Goal: Task Accomplishment & Management: Use online tool/utility

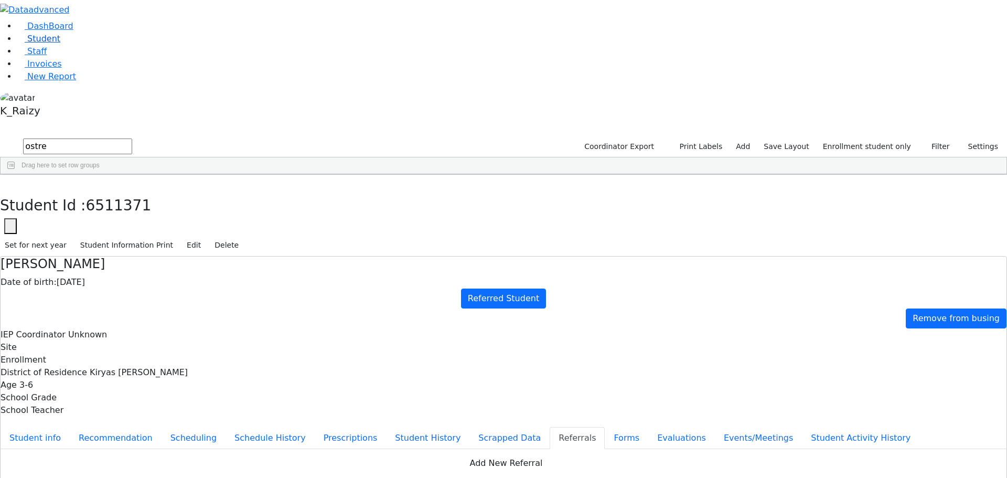
drag, startPoint x: 61, startPoint y: 87, endPoint x: 78, endPoint y: 80, distance: 18.3
click at [61, 58] on li "Staff" at bounding box center [512, 51] width 990 height 13
click at [60, 44] on link "Student" at bounding box center [39, 39] width 44 height 10
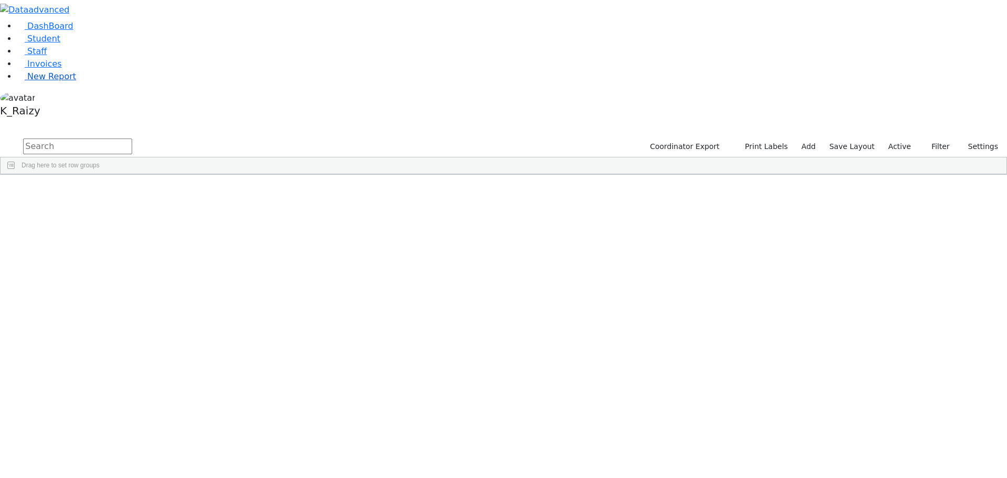
click at [67, 81] on link "New Report" at bounding box center [46, 76] width 59 height 10
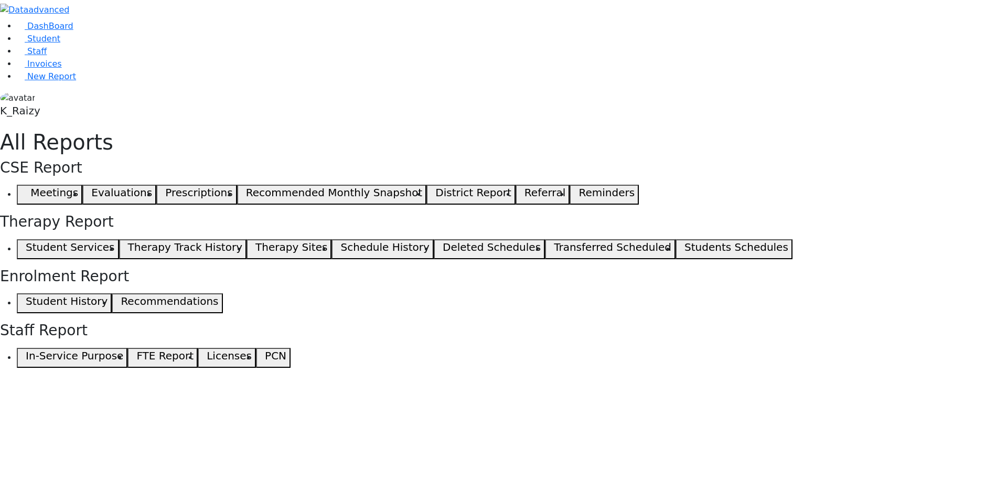
click at [26, 188] on span "button" at bounding box center [23, 194] width 5 height 13
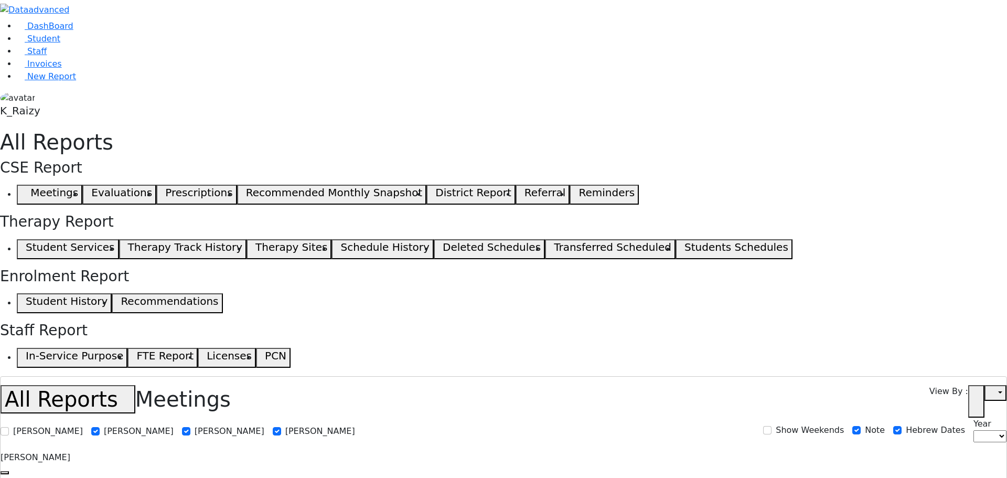
select select
select select "29"
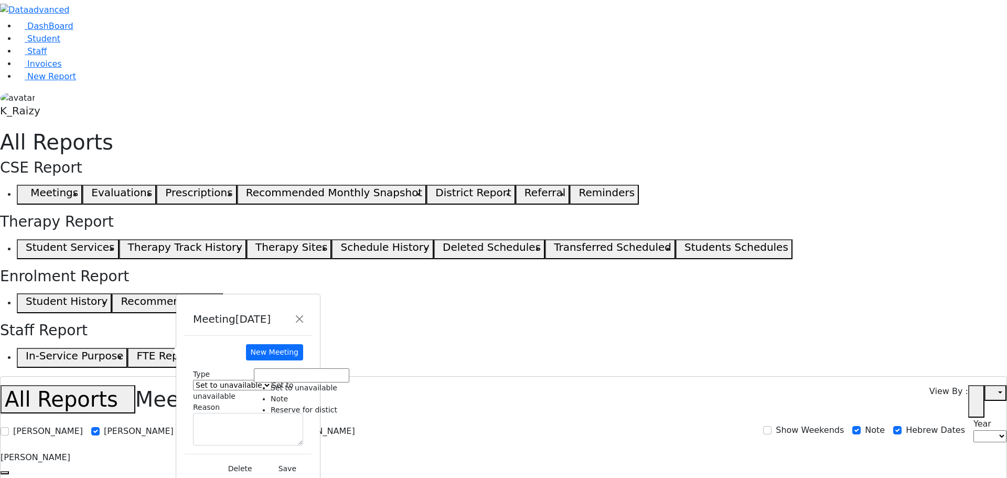
click at [294, 381] on span "Set to unavailable" at bounding box center [243, 390] width 101 height 19
select select "3"
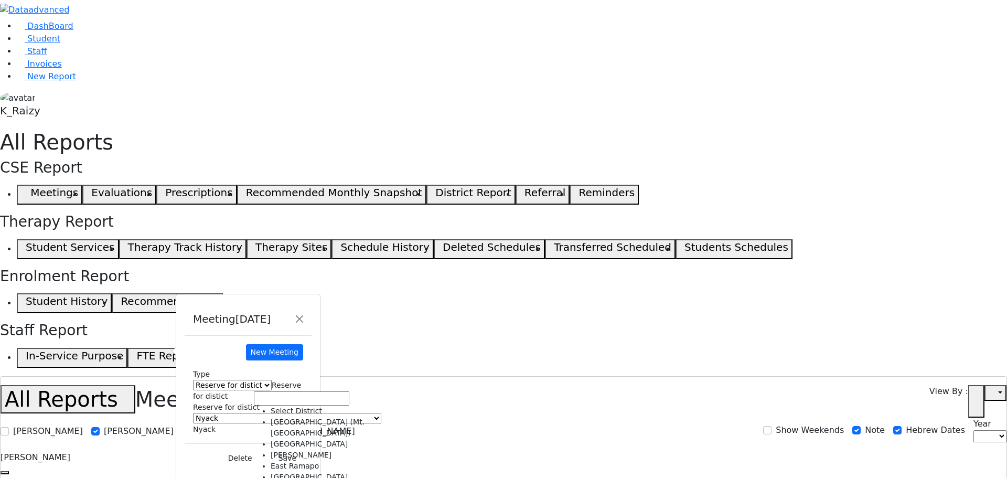
click at [216, 425] on span "Nyack" at bounding box center [204, 429] width 23 height 8
select select "4"
click at [305, 450] on button "Save" at bounding box center [288, 458] width 36 height 16
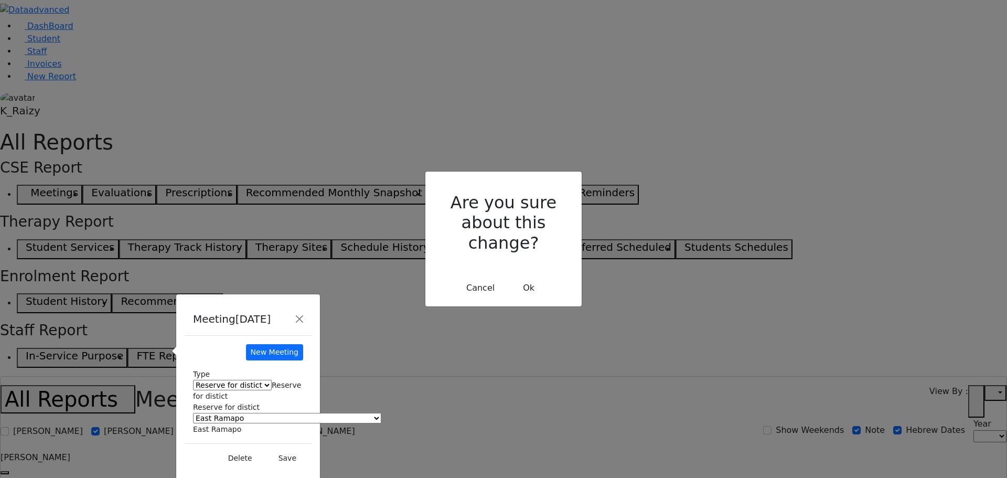
click at [529, 278] on button "Ok" at bounding box center [529, 288] width 38 height 20
select select
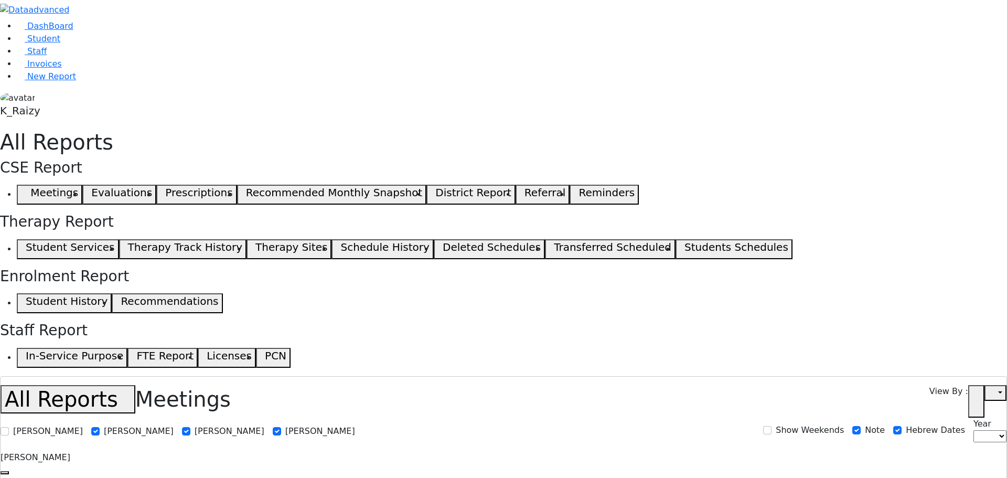
select select "29"
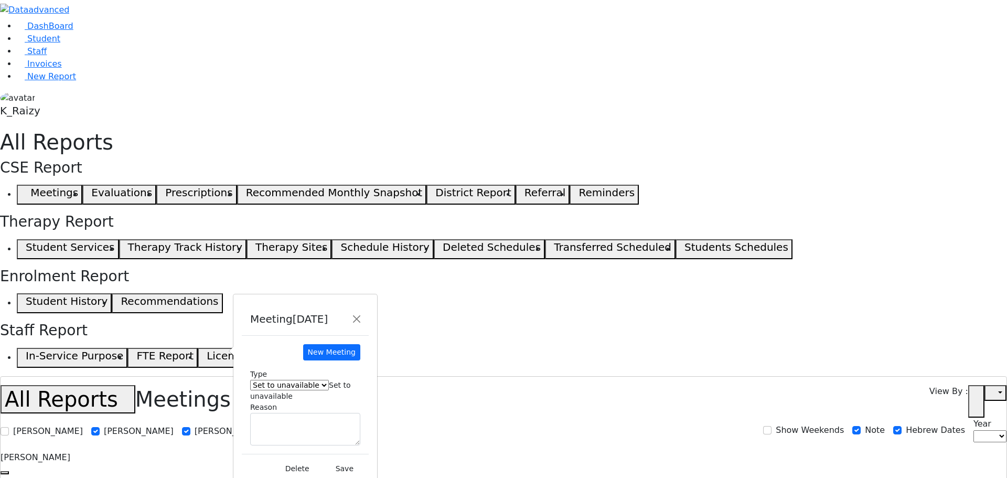
click at [351, 381] on span "Set to unavailable" at bounding box center [300, 390] width 101 height 19
select select "3"
click at [273, 425] on span "Nyack" at bounding box center [261, 429] width 23 height 8
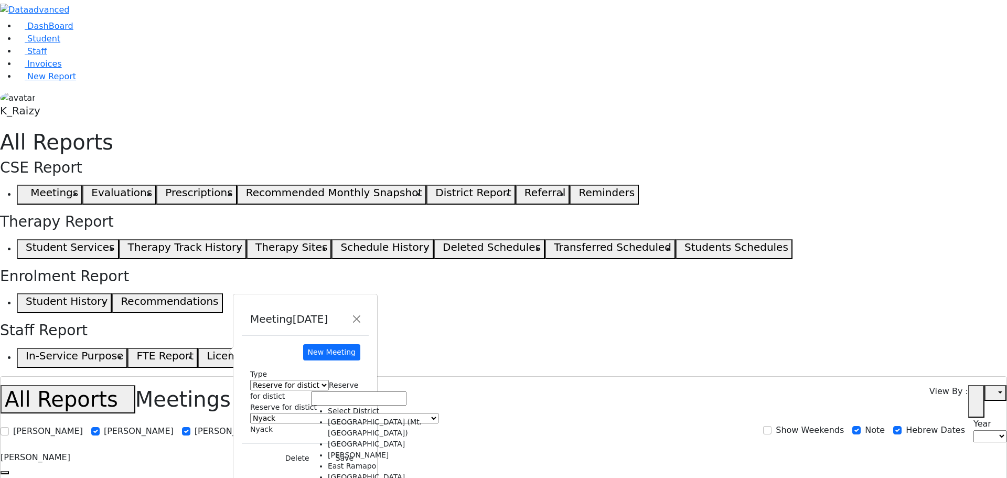
select select "4"
click at [362, 450] on button "Save" at bounding box center [345, 458] width 36 height 16
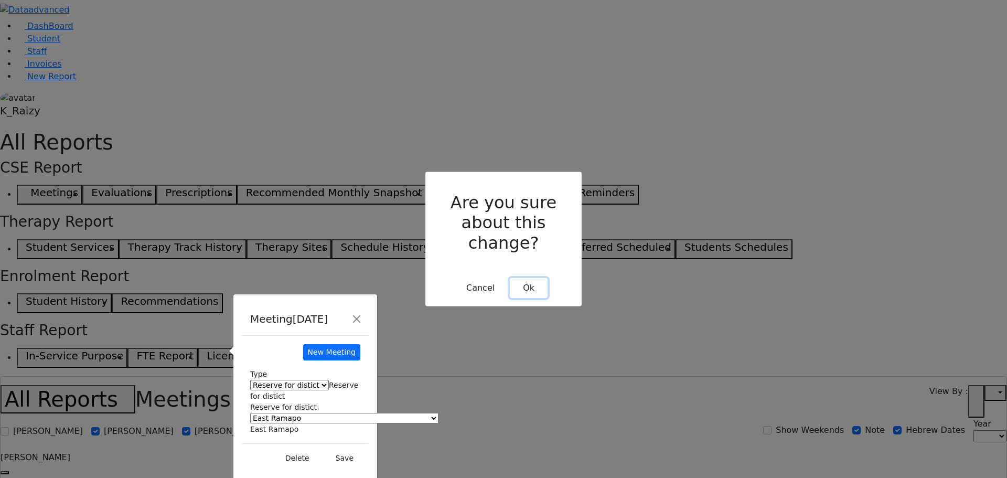
click at [525, 278] on button "Ok" at bounding box center [529, 288] width 38 height 20
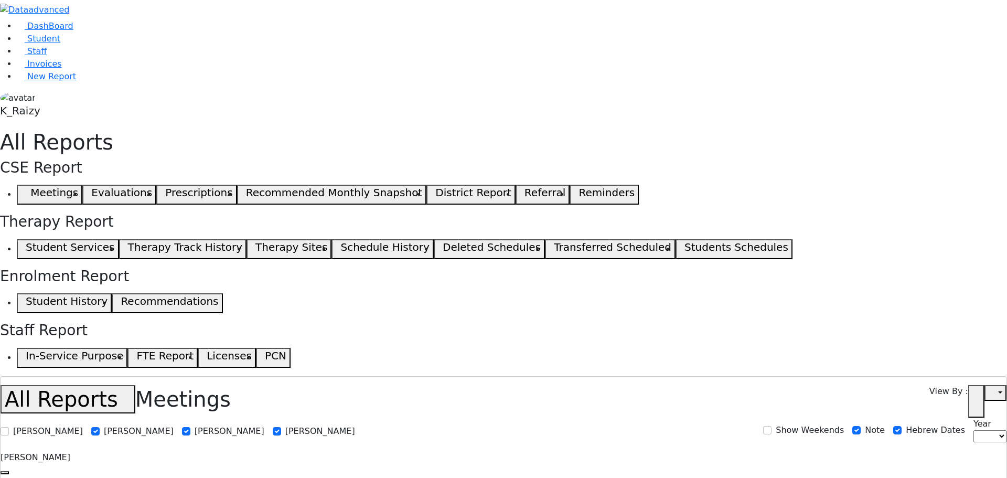
select select
click at [34, 44] on link "Student" at bounding box center [39, 39] width 44 height 10
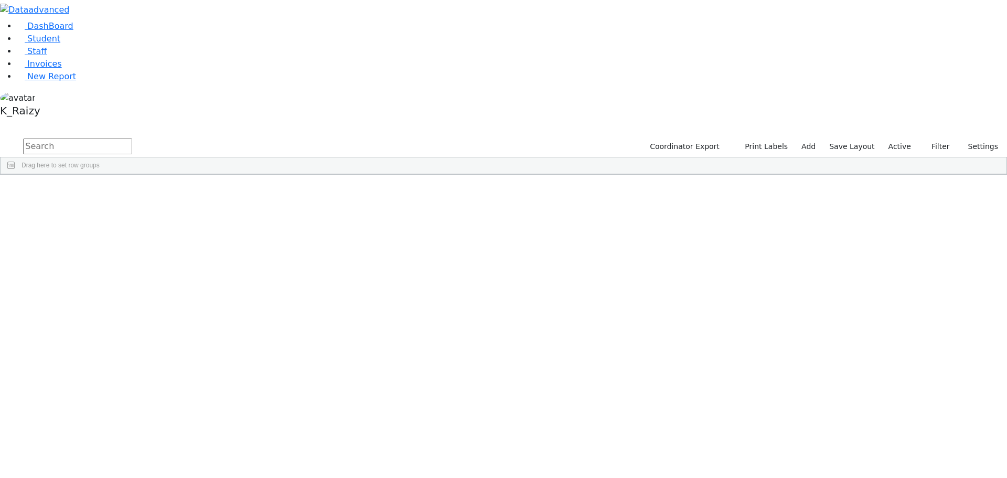
click at [997, 232] on span "button" at bounding box center [1001, 236] width 8 height 8
click at [911, 347] on div "Program Type" at bounding box center [943, 355] width 104 height 17
click at [924, 417] on div "(Select All)" at bounding box center [920, 420] width 30 height 7
click at [930, 455] on div "Special Class - K12" at bounding box center [932, 458] width 55 height 7
click at [925, 452] on div "Special Class - K12" at bounding box center [943, 458] width 98 height 13
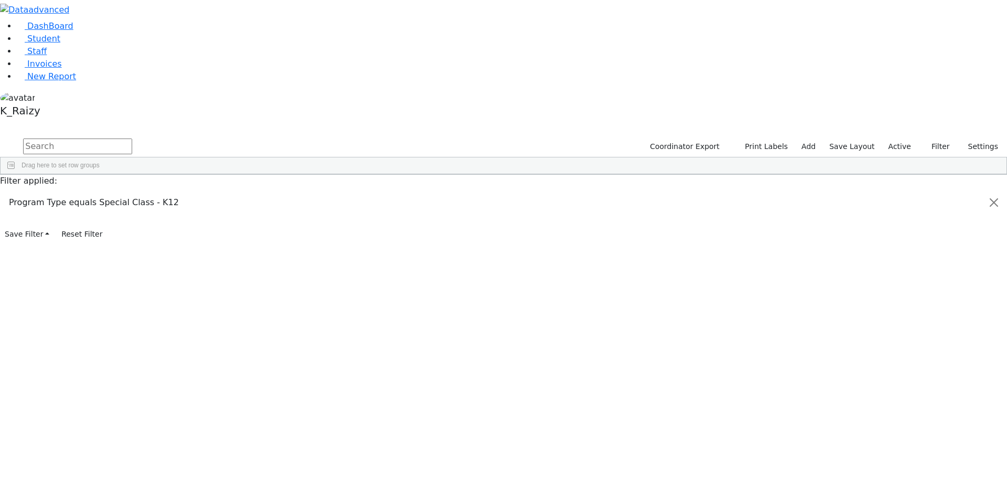
click at [925, 467] on div "Special Class/ BOCES Pinesbridge" at bounding box center [954, 470] width 99 height 7
click at [927, 457] on div "Special Class/Center for Discovery" at bounding box center [953, 460] width 97 height 7
click at [920, 469] on div "Special Class/Homebound" at bounding box center [942, 472] width 74 height 7
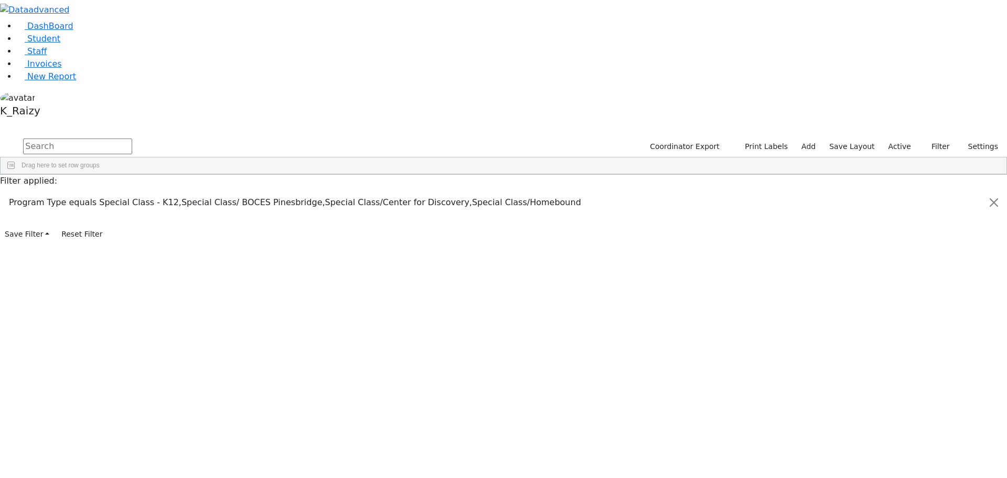
click at [914, 430] on div "The Preschool" at bounding box center [925, 433] width 40 height 7
click at [917, 442] on div "The Preschool Half-Day" at bounding box center [938, 445] width 67 height 7
click at [926, 455] on div "The Preschool Itinerant" at bounding box center [937, 458] width 65 height 7
click at [948, 467] on div "The Preschool/[PERSON_NAME]" at bounding box center [952, 470] width 94 height 7
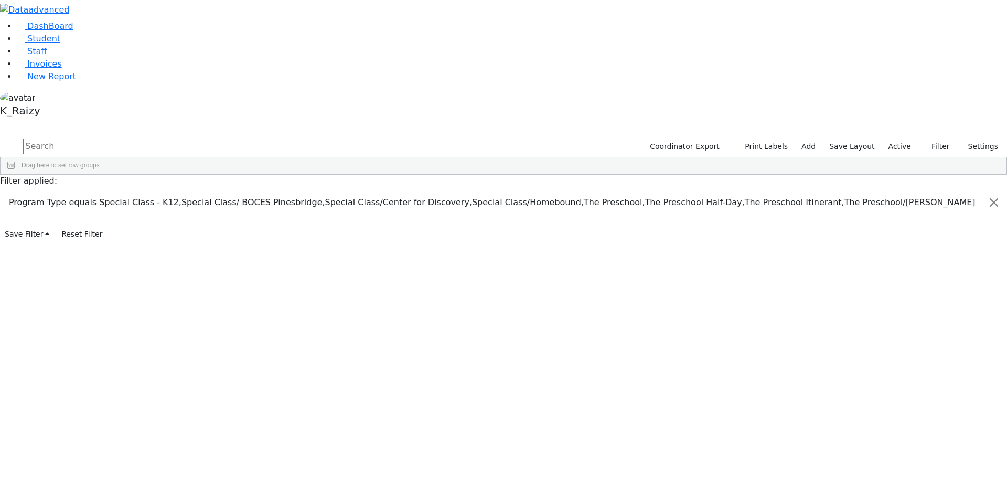
click at [998, 183] on button "Columns" at bounding box center [1000, 205] width 11 height 44
click at [928, 267] on span "Grade Age" at bounding box center [932, 270] width 30 height 7
checkbox input "false"
click at [917, 254] on span "Age" at bounding box center [922, 257] width 11 height 7
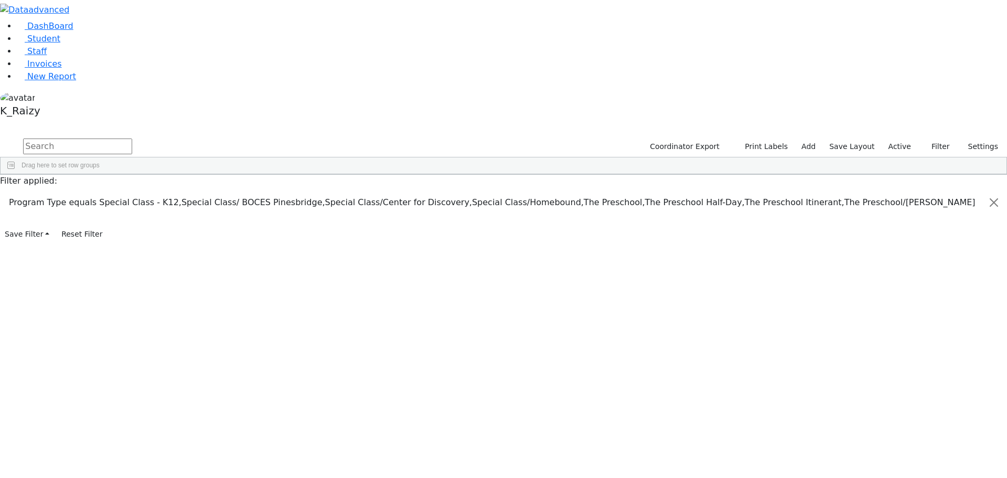
click at [917, 254] on span "Age" at bounding box center [922, 257] width 11 height 7
checkbox input "false"
click at [917, 361] on span "Site" at bounding box center [922, 364] width 11 height 7
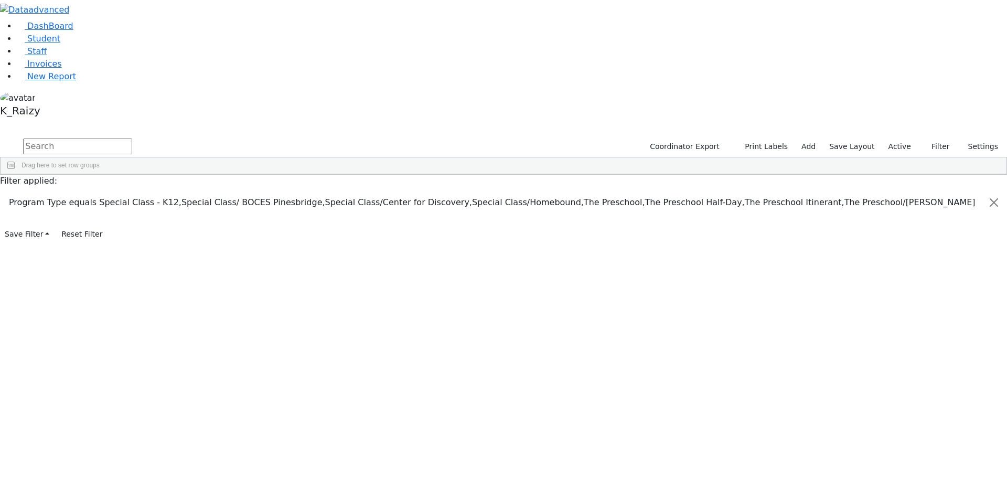
checkbox input "true"
click at [946, 372] on span "CSE Secretary" at bounding box center [937, 375] width 41 height 7
checkbox input "false"
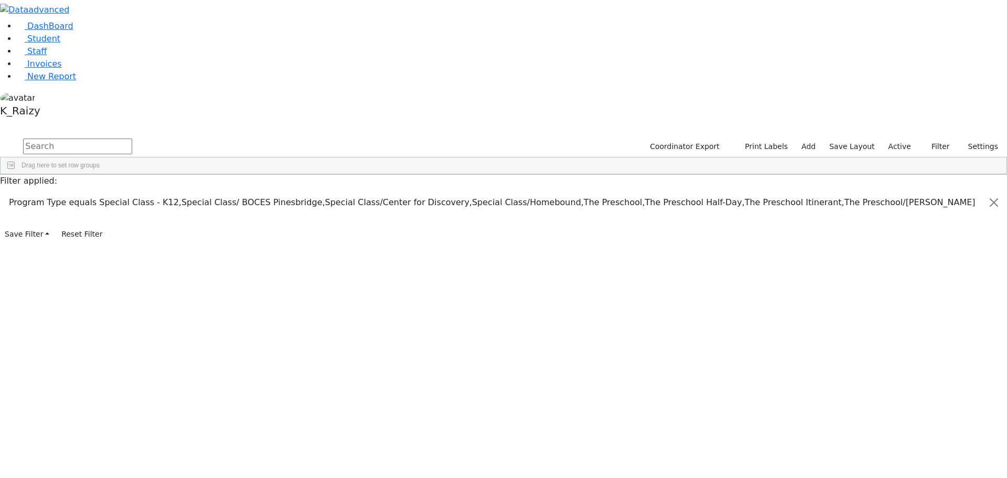
click at [922, 382] on span "Services" at bounding box center [929, 385] width 24 height 7
checkbox input "false"
click at [929, 302] on span "Schedules" at bounding box center [931, 305] width 29 height 7
checkbox input "false"
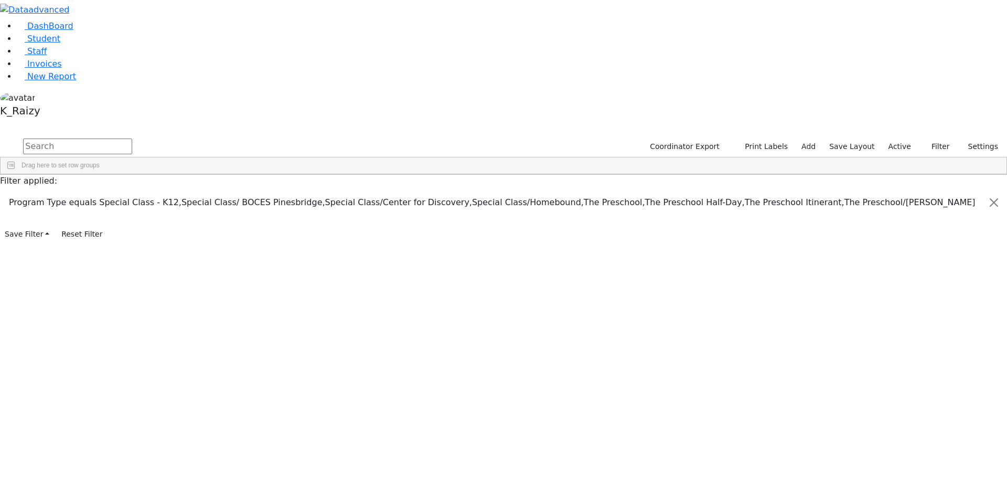
click at [924, 315] on span "Meetings" at bounding box center [930, 318] width 26 height 7
checkbox input "false"
click at [926, 327] on span "Sibling" at bounding box center [926, 330] width 19 height 7
checkbox input "false"
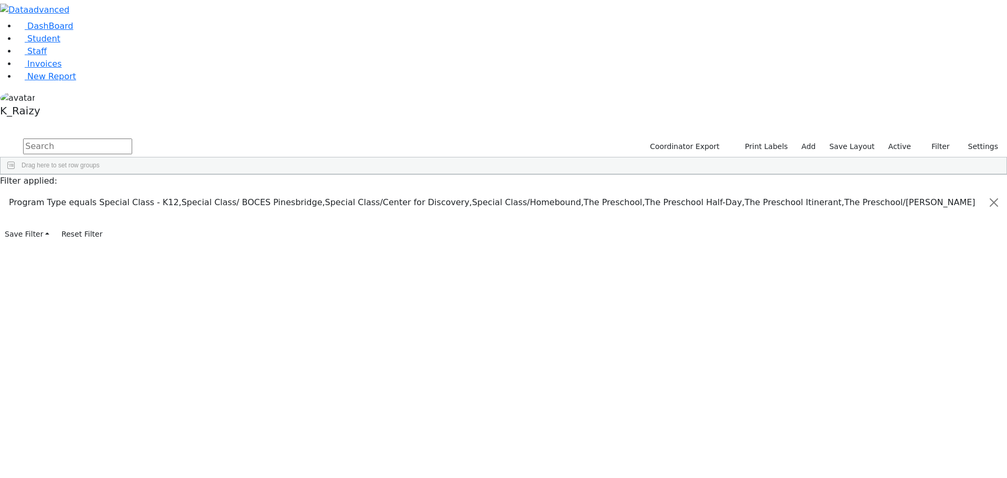
click at [997, 232] on span "button" at bounding box center [1001, 236] width 8 height 8
click at [924, 350] on div "The Preschool Itinerant" at bounding box center [937, 353] width 65 height 7
click at [904, 248] on span "DOB" at bounding box center [949, 251] width 90 height 7
click at [946, 270] on div "Equals" at bounding box center [939, 273] width 84 height 7
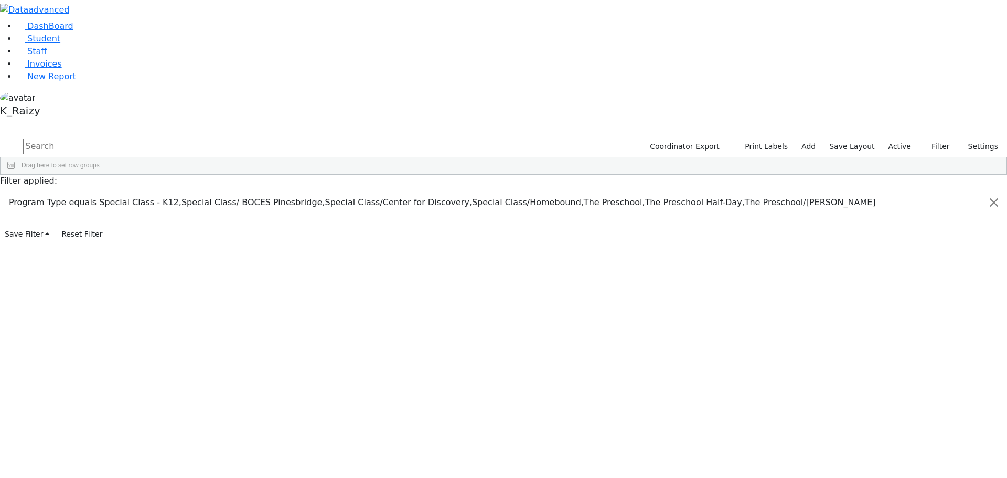
click at [857, 330] on div "In range" at bounding box center [810, 336] width 95 height 13
click at [894, 282] on input "date" at bounding box center [943, 286] width 98 height 9
type input "2016-09-01"
type input "2017-08-31"
click at [482, 385] on span "Excel Export (.xlsx)‎" at bounding box center [451, 392] width 62 height 15
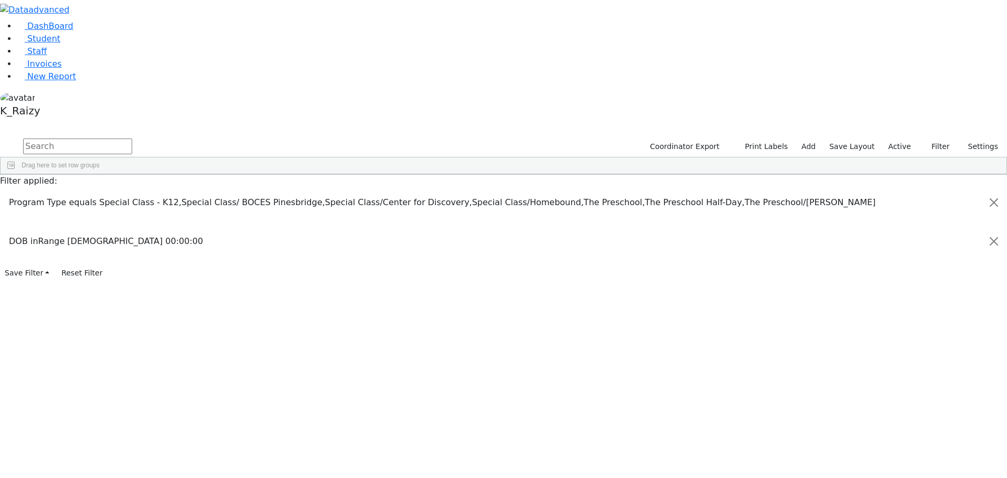
click at [917, 282] on input "2016-09-01" at bounding box center [943, 286] width 98 height 9
type input "2015-09-01"
click at [923, 293] on input "2017-08-31" at bounding box center [943, 297] width 98 height 9
click at [913, 293] on input "2017-08-31" at bounding box center [943, 297] width 98 height 9
type input "2016-08-31"
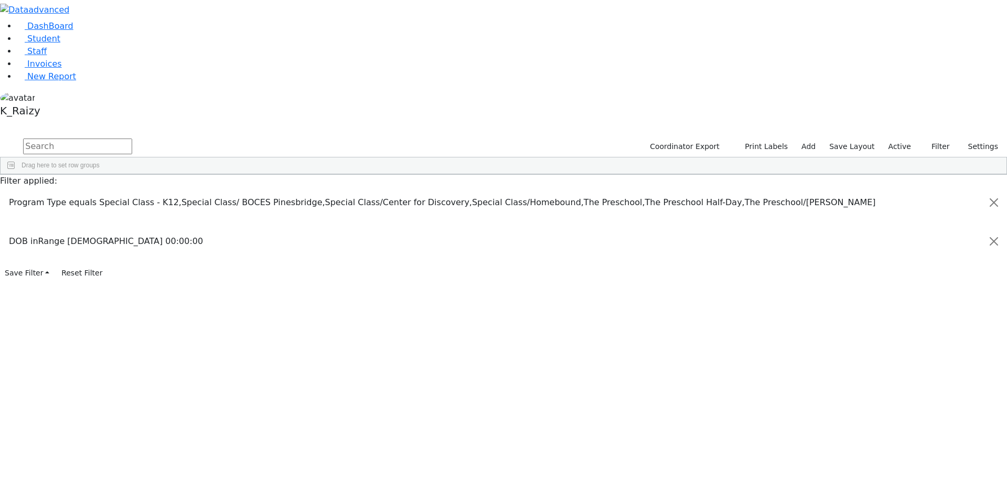
click at [595, 328] on span "Excel Export (.xml)‎" at bounding box center [563, 335] width 62 height 15
click at [464, 297] on span "Excel Export (.xlsx)‎" at bounding box center [433, 304] width 62 height 15
drag, startPoint x: 917, startPoint y: 187, endPoint x: 919, endPoint y: 192, distance: 6.1
click at [917, 282] on input "2015-09-01" at bounding box center [943, 286] width 98 height 9
type input "2014-09-01"
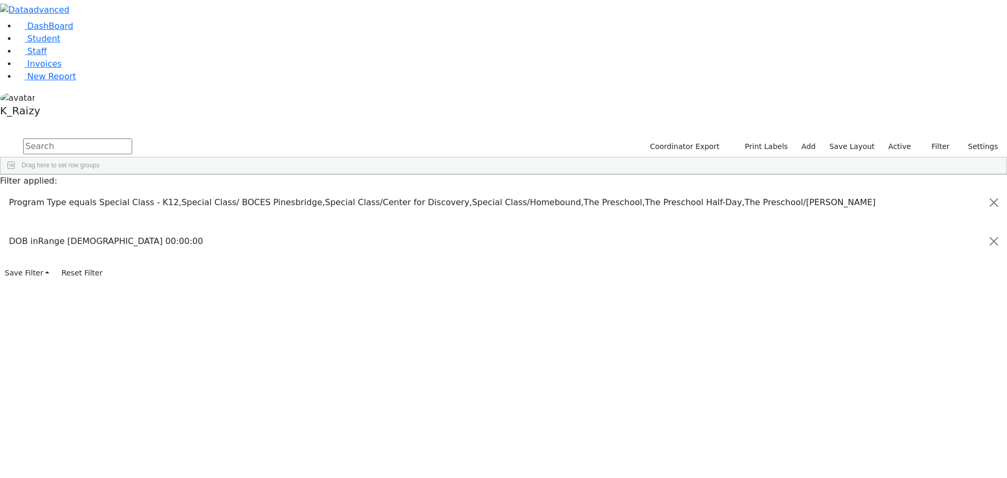
click at [917, 293] on input "2016-08-31" at bounding box center [943, 297] width 98 height 9
type input "2015-08-31"
click at [496, 295] on span "Excel Export (.xlsx)‎" at bounding box center [464, 302] width 62 height 15
click at [915, 282] on input "2014-09-01" at bounding box center [943, 286] width 98 height 9
type input "2013-09-01"
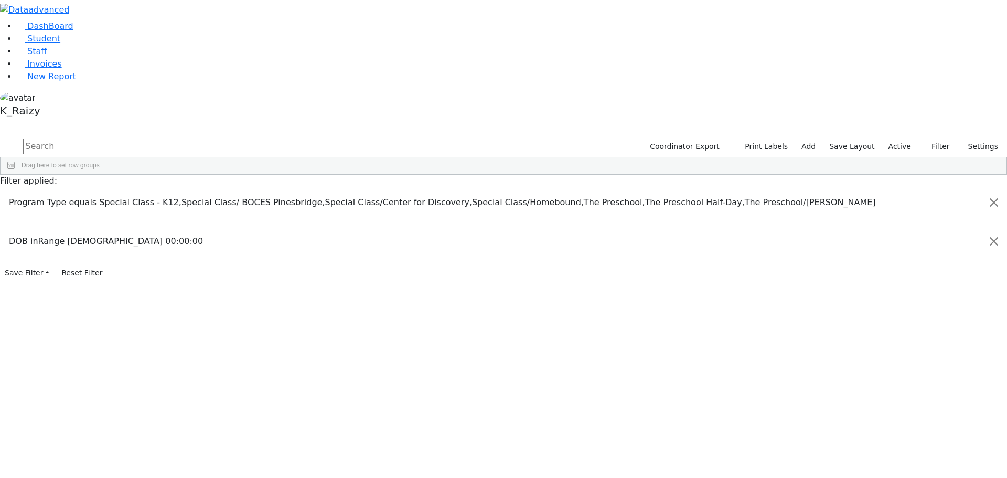
click at [917, 293] on input "2015-08-31" at bounding box center [943, 297] width 98 height 9
type input "2014-08-31"
click at [416, 348] on span "Excel Export (.xml)‎" at bounding box center [385, 355] width 62 height 15
click at [392, 362] on span "Excel Export (.xlsx)‎" at bounding box center [360, 369] width 62 height 15
click at [914, 282] on input "2013-09-01" at bounding box center [943, 286] width 98 height 9
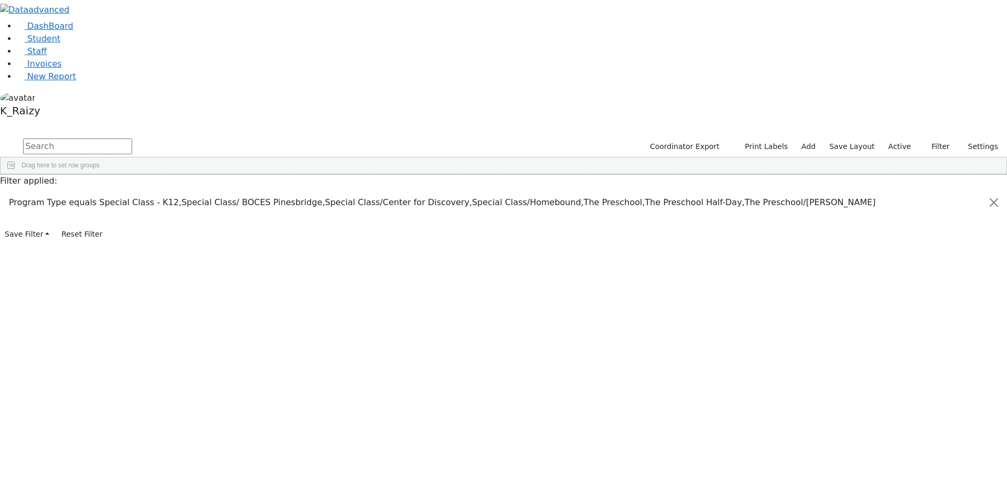
type input "2012-09-01"
click at [923, 293] on input "2014-08-31" at bounding box center [943, 297] width 98 height 9
click at [918, 293] on input "2014-08-31" at bounding box center [943, 297] width 98 height 9
type input "2013-08-31"
click at [411, 356] on span "Excel Export (.xlsx)‎" at bounding box center [379, 363] width 62 height 15
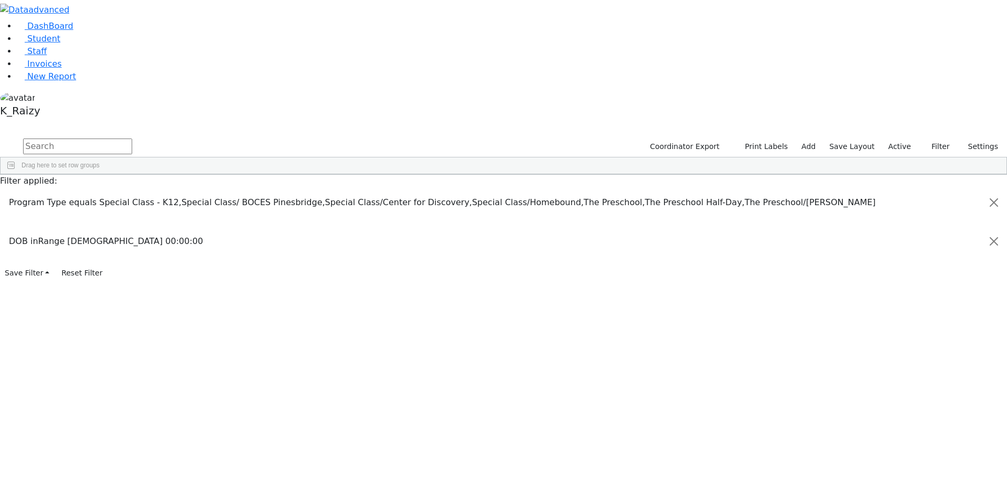
click at [914, 282] on input "2012-09-01" at bounding box center [943, 286] width 98 height 9
type input "2011-09-01"
click at [922, 293] on input "2013-08-31" at bounding box center [943, 297] width 98 height 9
click at [915, 293] on input "2013-08-31" at bounding box center [943, 297] width 98 height 9
type input "2012-08-31"
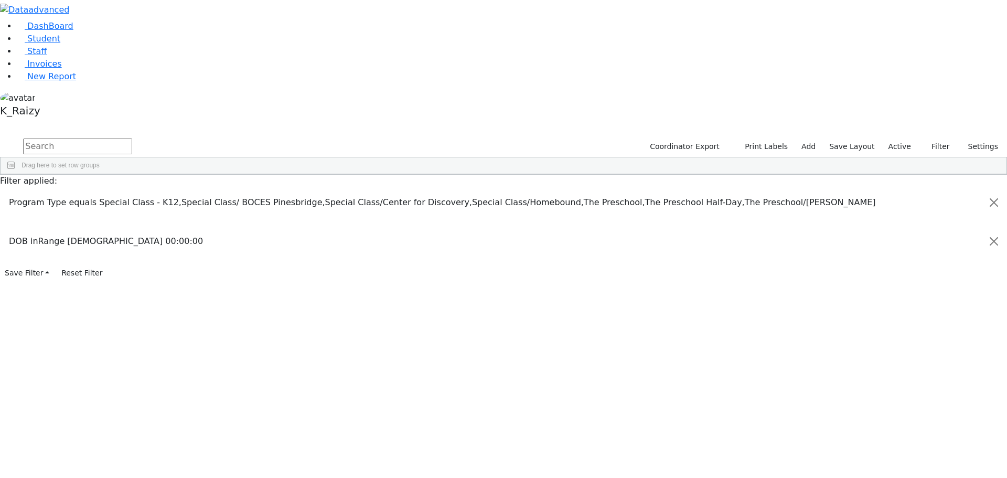
click at [435, 337] on span "Excel Export (.xlsx)‎" at bounding box center [404, 344] width 62 height 15
click at [910, 282] on input "2011-09-01" at bounding box center [943, 286] width 98 height 9
type input "2007-09-01"
click at [907, 293] on input "2012-08-31" at bounding box center [943, 297] width 98 height 9
type input "2008-08-31"
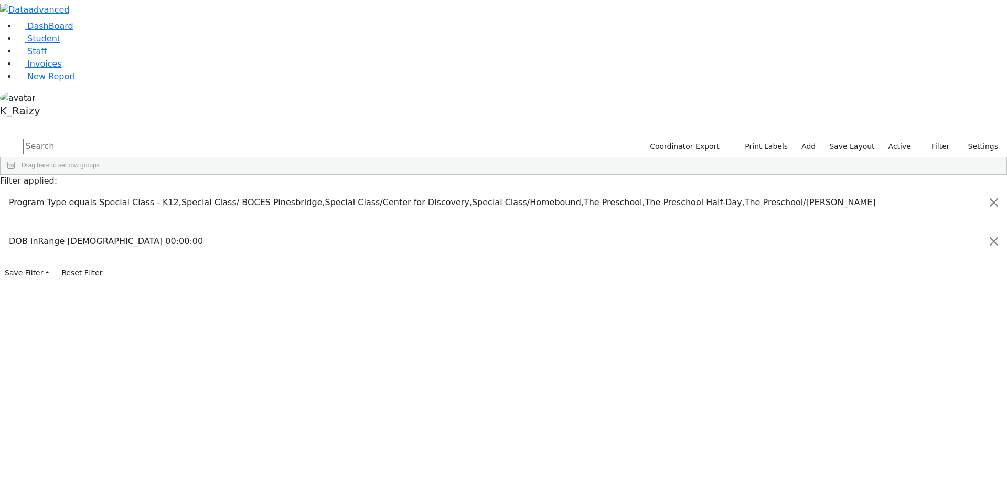
click at [311, 323] on span "Excel Export (.xlsx)‎" at bounding box center [280, 330] width 62 height 15
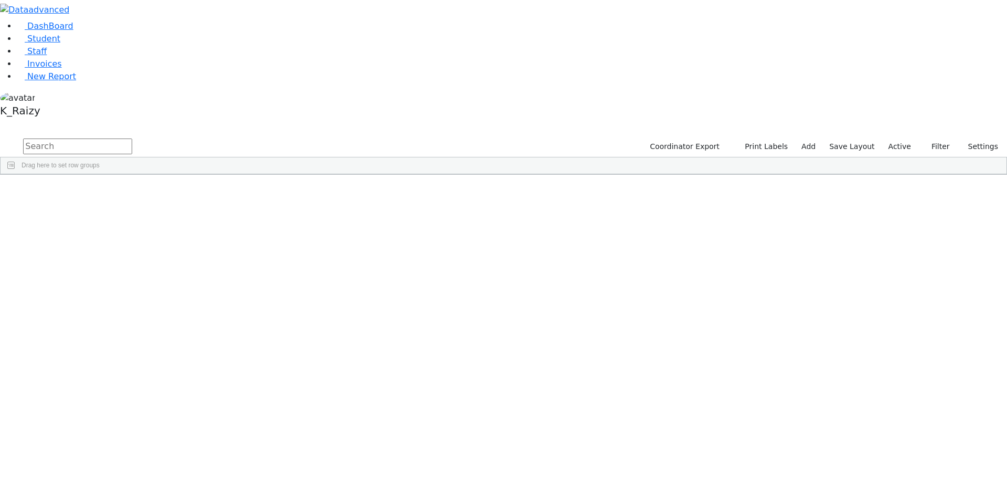
drag, startPoint x: 176, startPoint y: 44, endPoint x: 174, endPoint y: 55, distance: 11.2
click at [132, 138] on input "text" at bounding box center [77, 146] width 109 height 16
type input "[PERSON_NAME]"
click at [183, 441] on div "[PERSON_NAME]" at bounding box center [152, 448] width 62 height 15
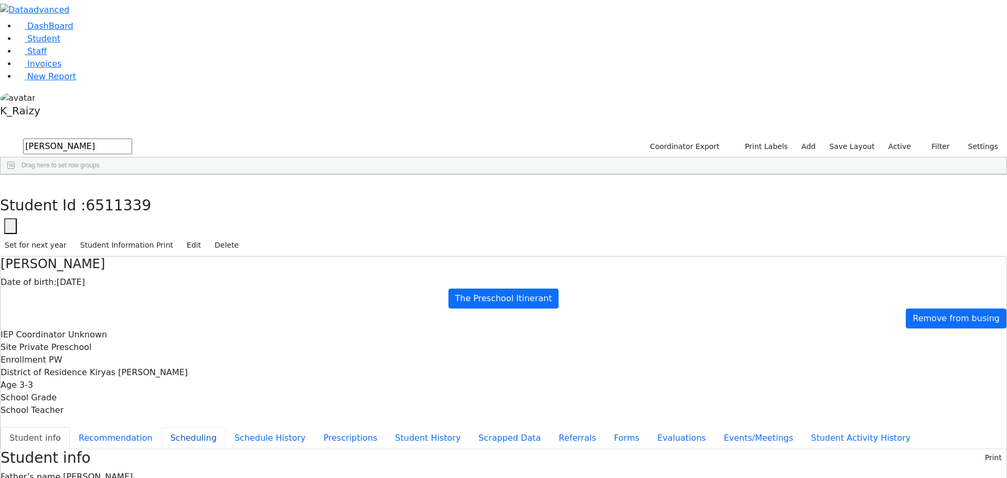
click at [226, 427] on button "Scheduling" at bounding box center [194, 438] width 64 height 22
click at [60, 44] on link "Student" at bounding box center [39, 39] width 44 height 10
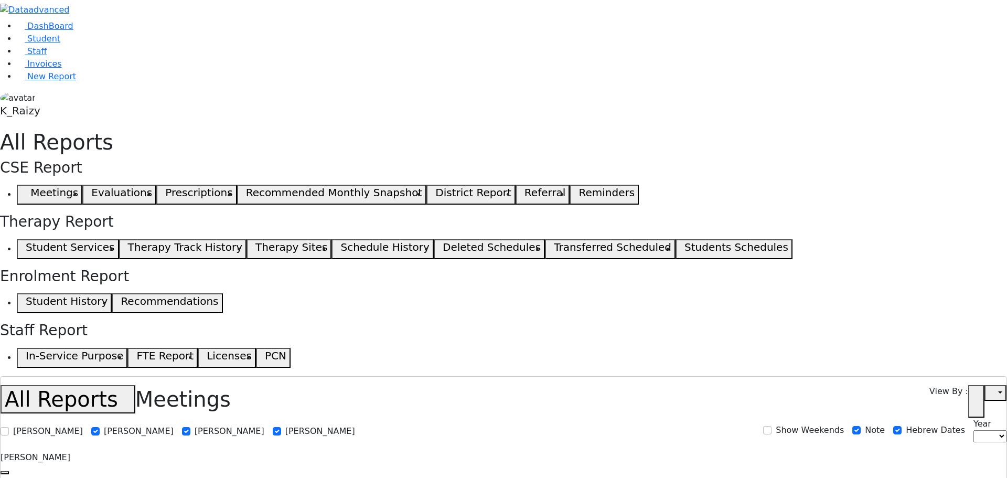
select select
click at [57, 44] on link "Student" at bounding box center [39, 39] width 44 height 10
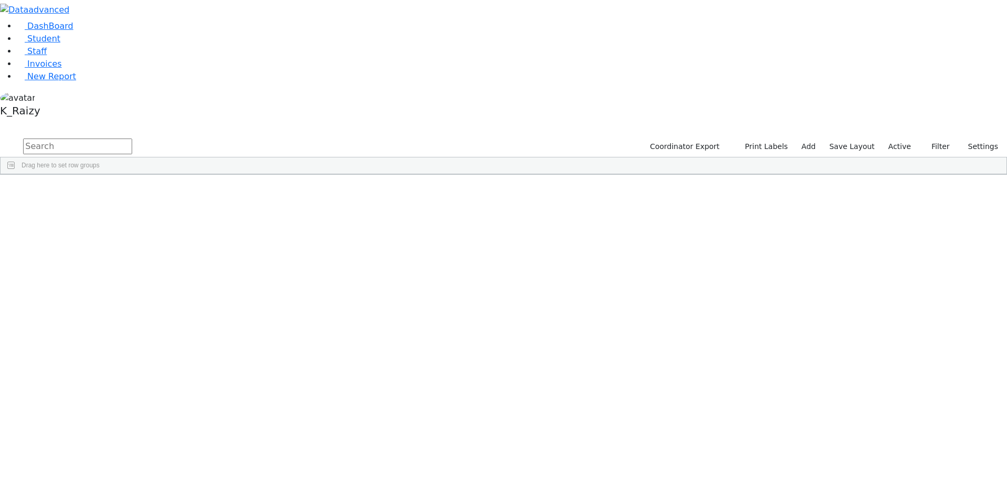
drag, startPoint x: 201, startPoint y: 41, endPoint x: 197, endPoint y: 67, distance: 26.1
click at [132, 138] on input "text" at bounding box center [77, 146] width 109 height 16
type input "spitzer"
click at [245, 221] on div "02/20/2021" at bounding box center [214, 228] width 62 height 15
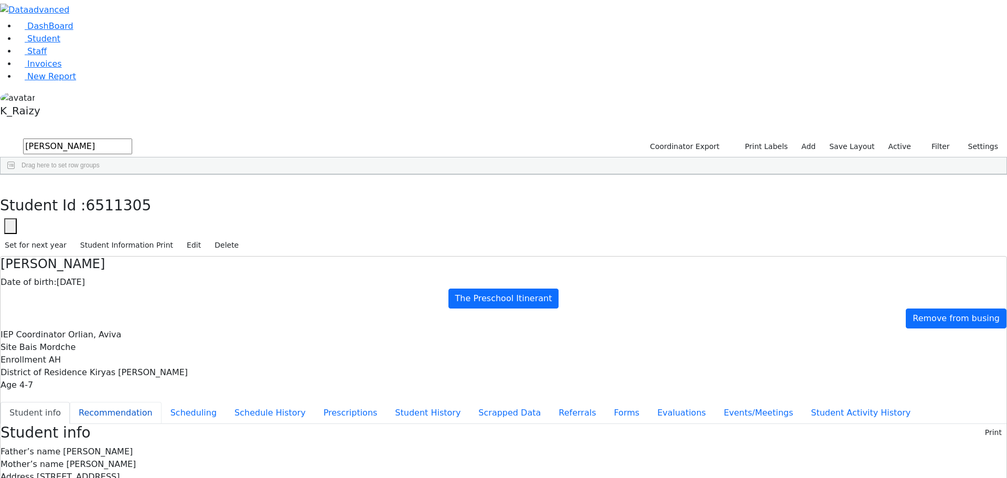
click at [162, 402] on button "Recommendation" at bounding box center [116, 413] width 92 height 22
checkbox input "true"
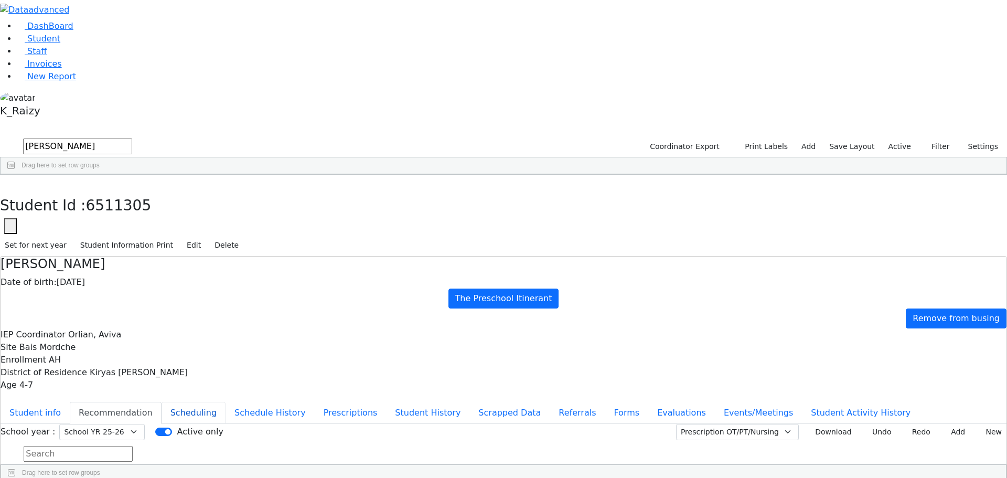
click at [226, 402] on button "Scheduling" at bounding box center [194, 413] width 64 height 22
click at [60, 44] on link "Student" at bounding box center [39, 39] width 44 height 10
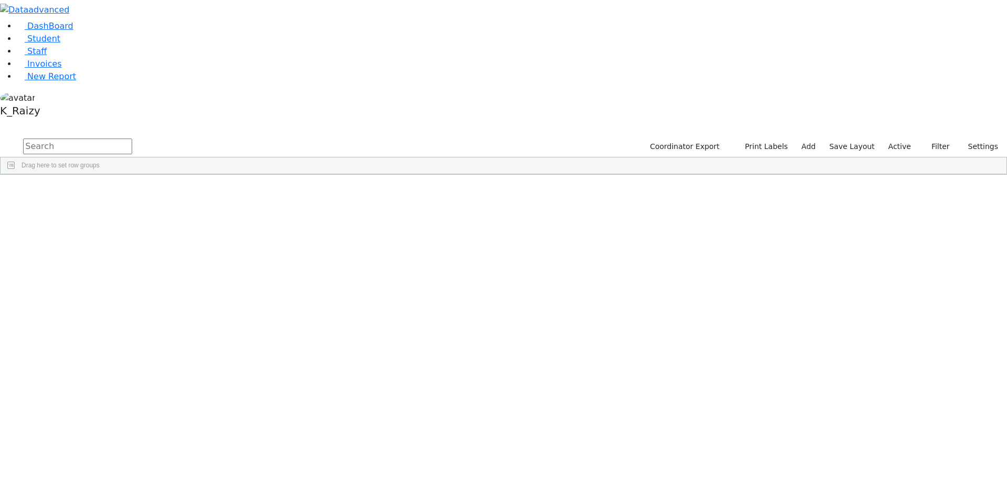
click at [132, 138] on input "text" at bounding box center [77, 146] width 109 height 16
type input "w"
type input "rub"
click at [893, 138] on label "Active" at bounding box center [900, 146] width 32 height 16
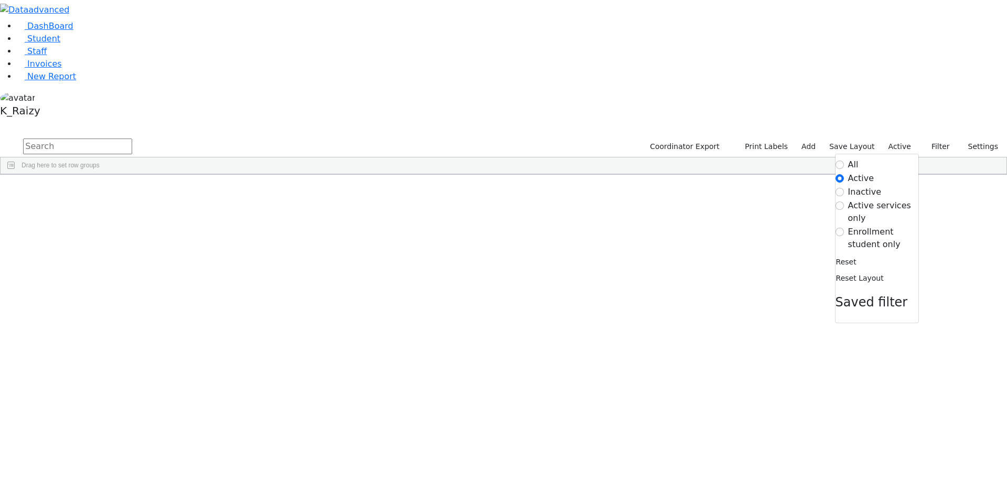
click at [873, 226] on label "Enrollment student only" at bounding box center [883, 238] width 70 height 25
click at [844, 228] on input "Enrollment student only" at bounding box center [839, 232] width 8 height 8
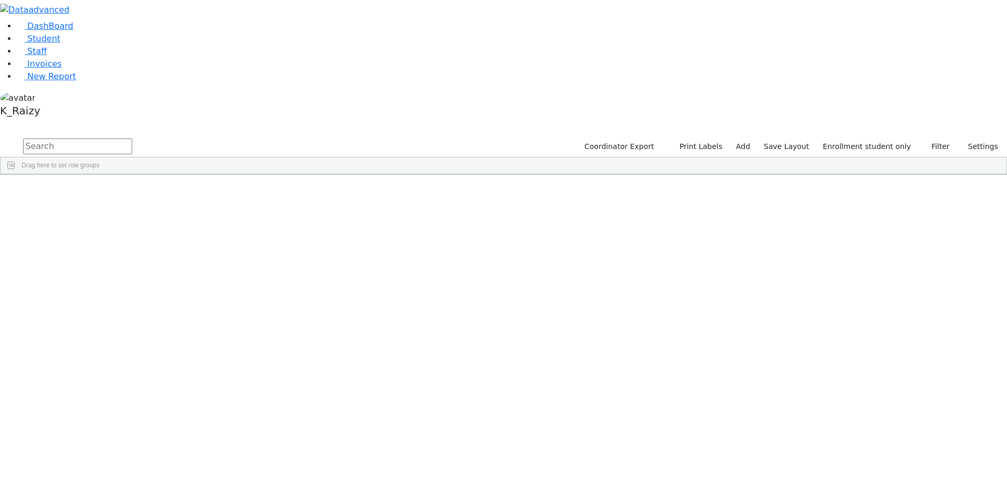
click at [121, 456] on div "Gruber" at bounding box center [90, 463] width 62 height 15
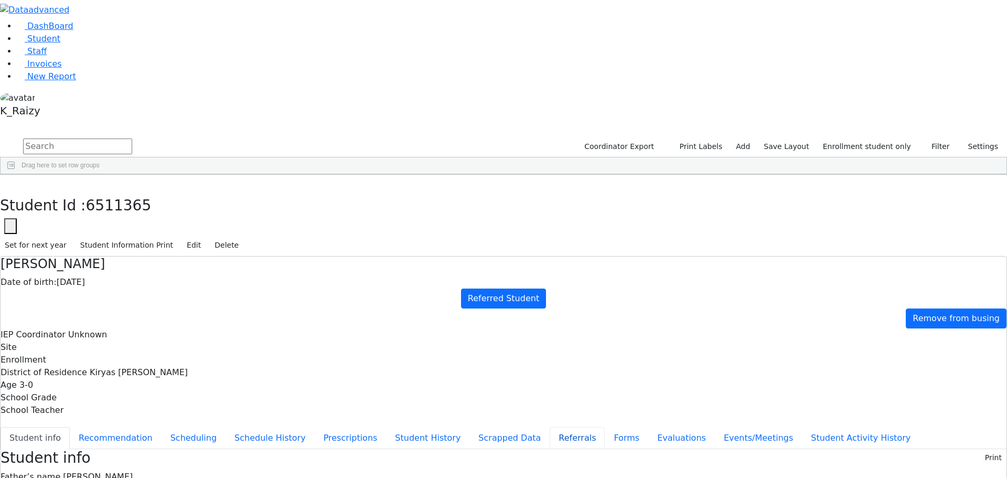
click at [550, 427] on button "Referrals" at bounding box center [577, 438] width 55 height 22
